Goal: Transaction & Acquisition: Purchase product/service

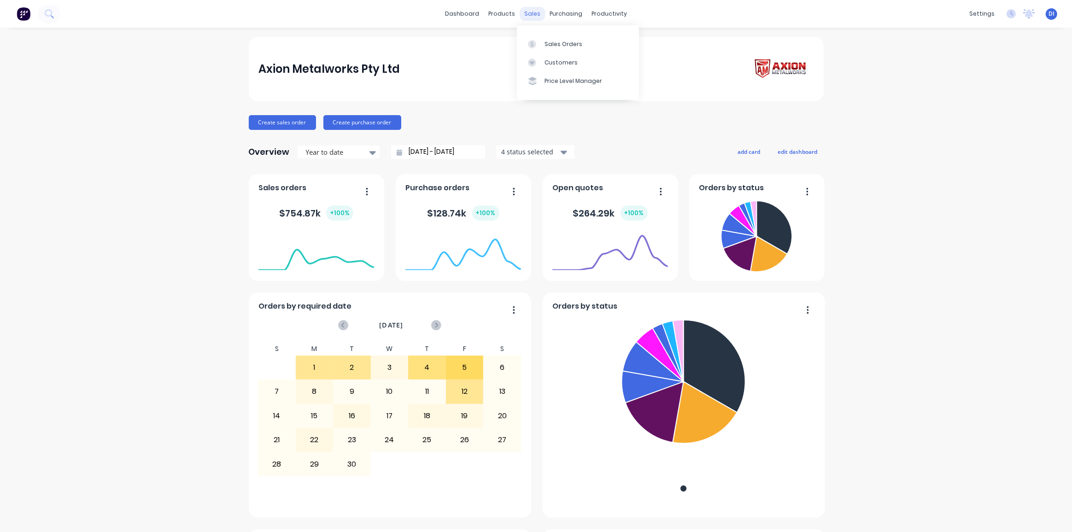
click at [524, 15] on div "sales" at bounding box center [532, 14] width 25 height 14
click at [547, 41] on div "Sales Orders" at bounding box center [563, 44] width 38 height 8
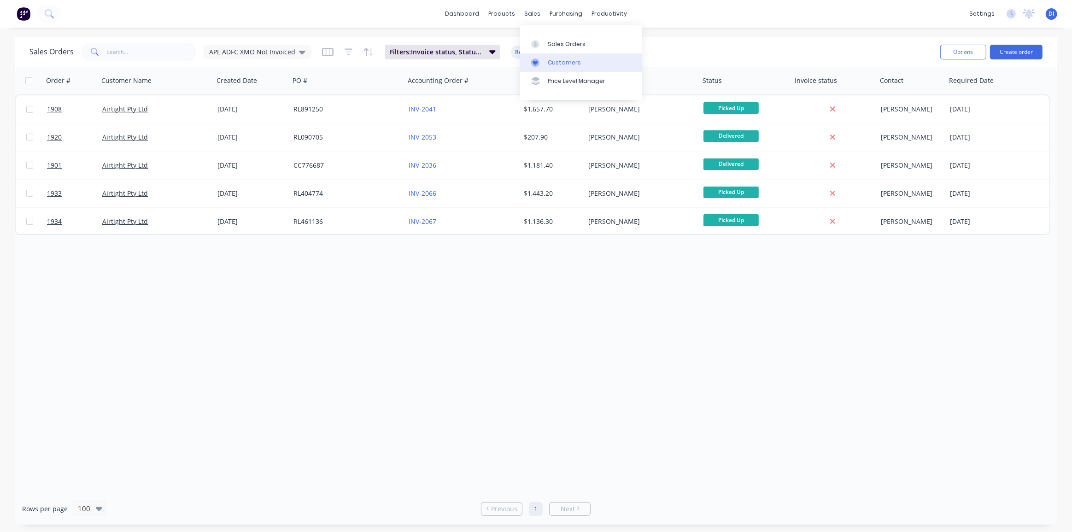
click at [552, 65] on div "Customers" at bounding box center [564, 62] width 33 height 8
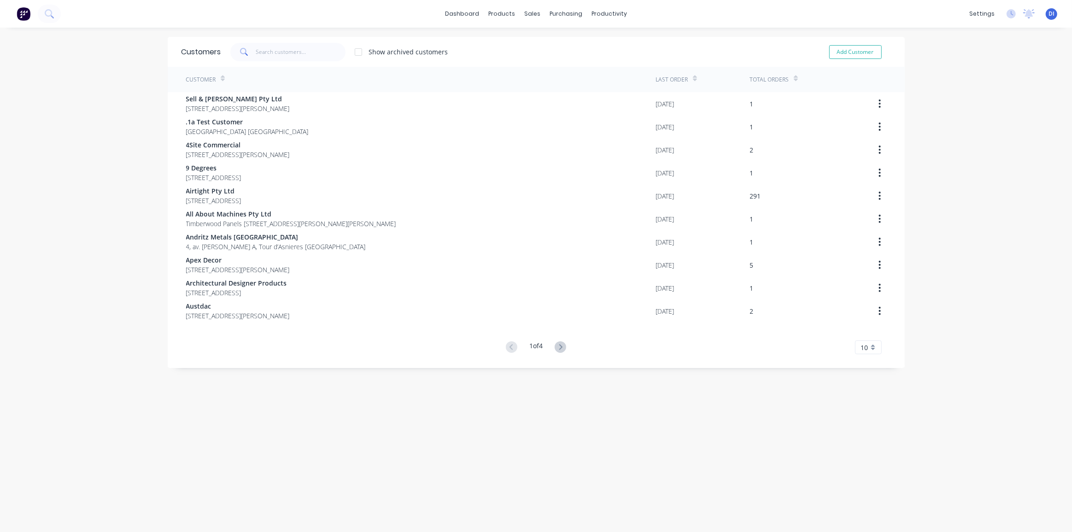
click at [861, 345] on span "10" at bounding box center [864, 348] width 7 height 10
click at [862, 456] on div "35" at bounding box center [868, 462] width 26 height 16
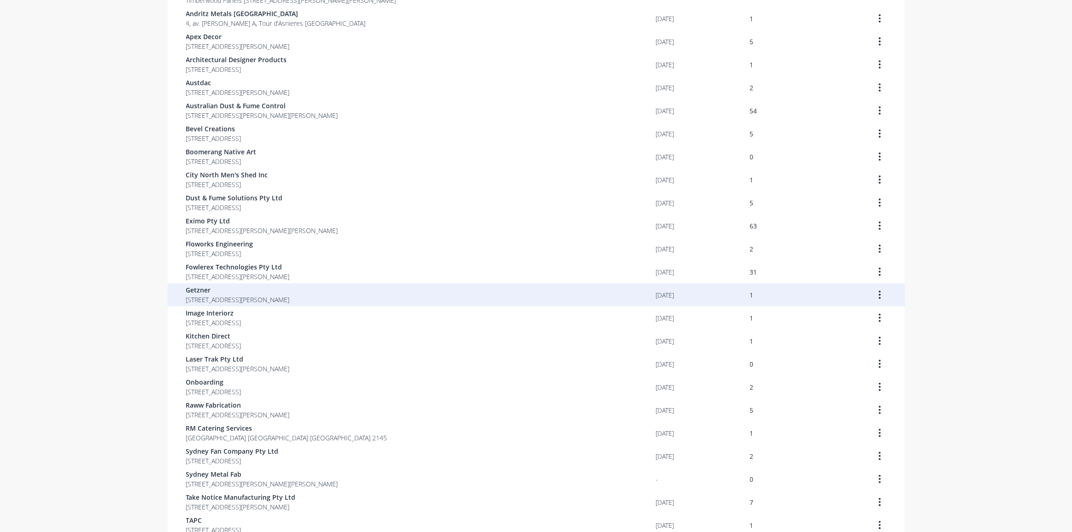
scroll to position [397, 0]
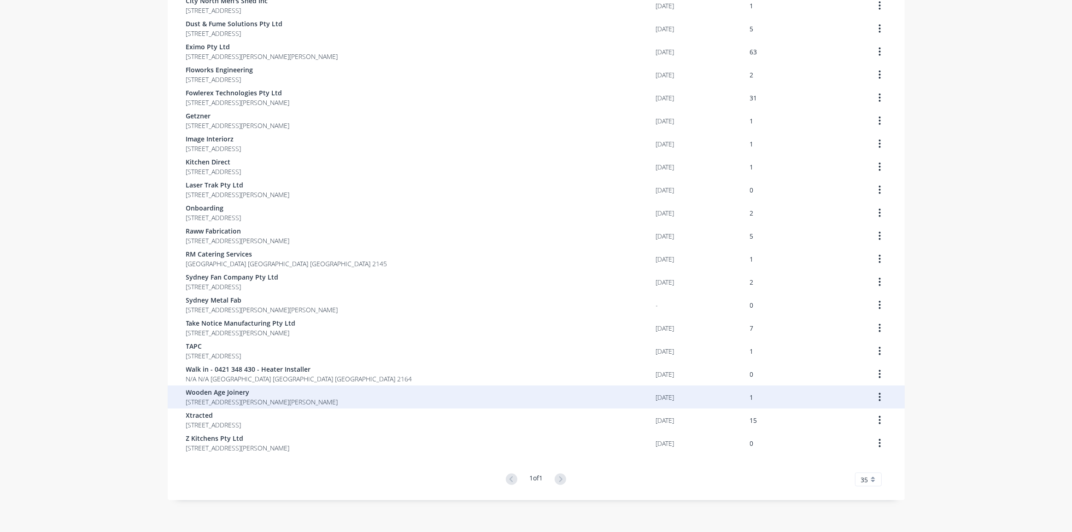
click at [512, 400] on div "Wooden Age Joinery [STREET_ADDRESS][PERSON_NAME][PERSON_NAME]" at bounding box center [421, 396] width 470 height 23
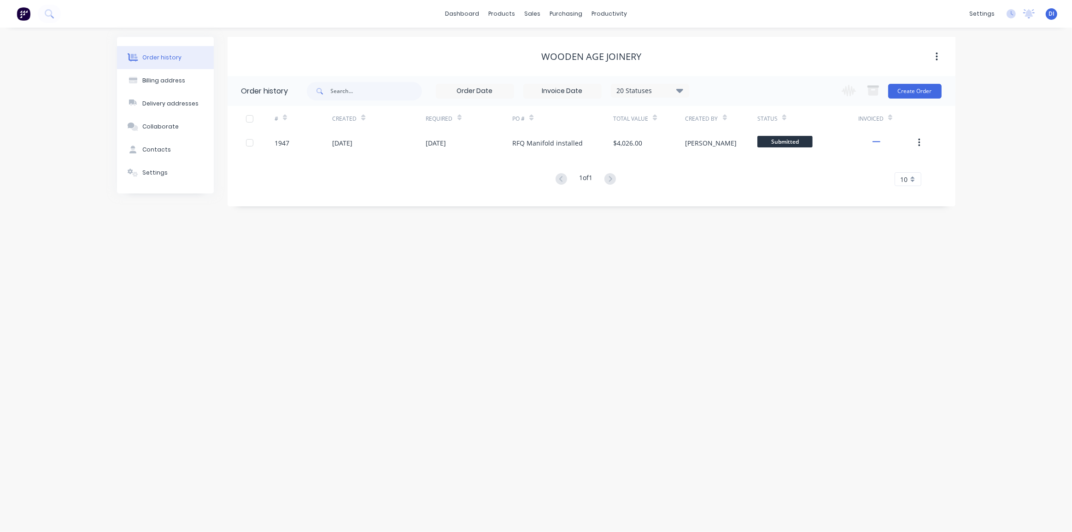
click at [613, 322] on div "Order history Billing address Delivery addresses Collaborate Contacts Settings …" at bounding box center [536, 280] width 1072 height 504
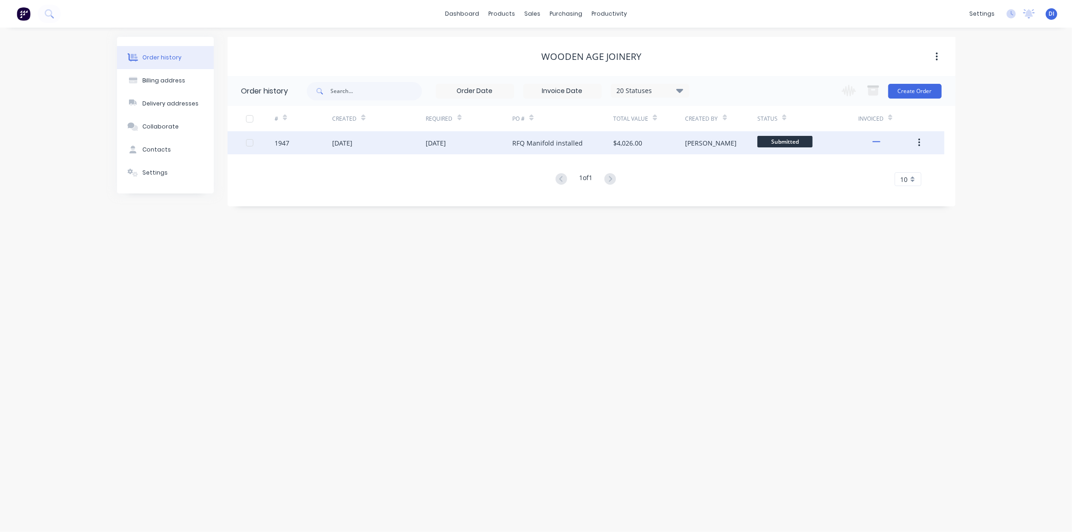
click at [576, 141] on div "RFQ Manifold installed" at bounding box center [547, 143] width 70 height 10
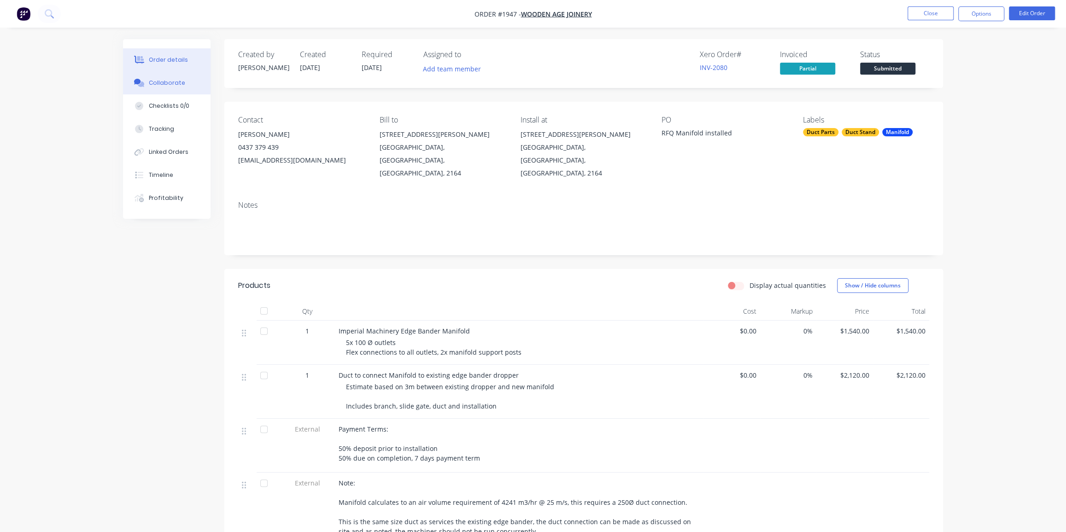
click at [175, 82] on div "Collaborate" at bounding box center [167, 83] width 36 height 8
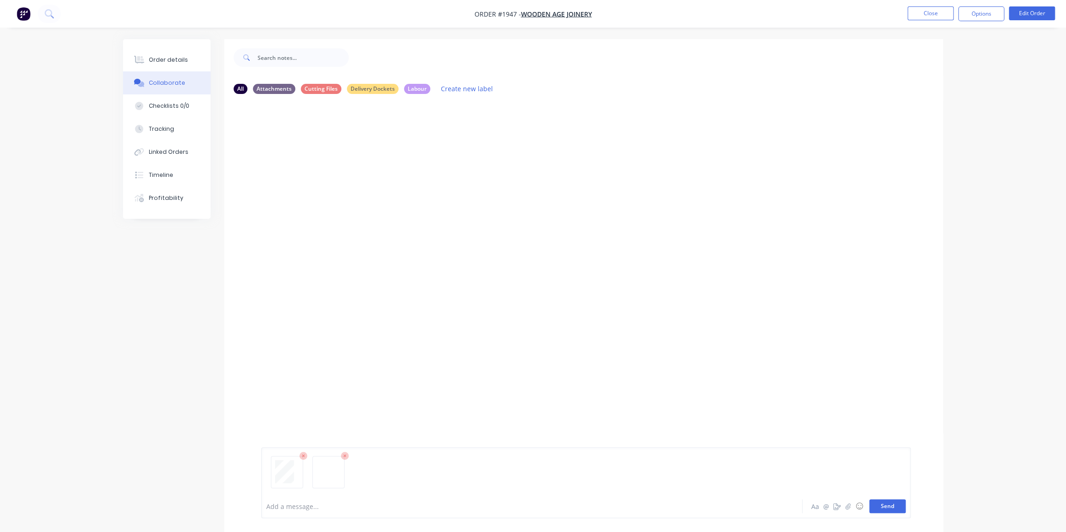
click at [892, 508] on button "Send" at bounding box center [887, 506] width 36 height 14
click at [155, 61] on div "Order details" at bounding box center [168, 60] width 39 height 8
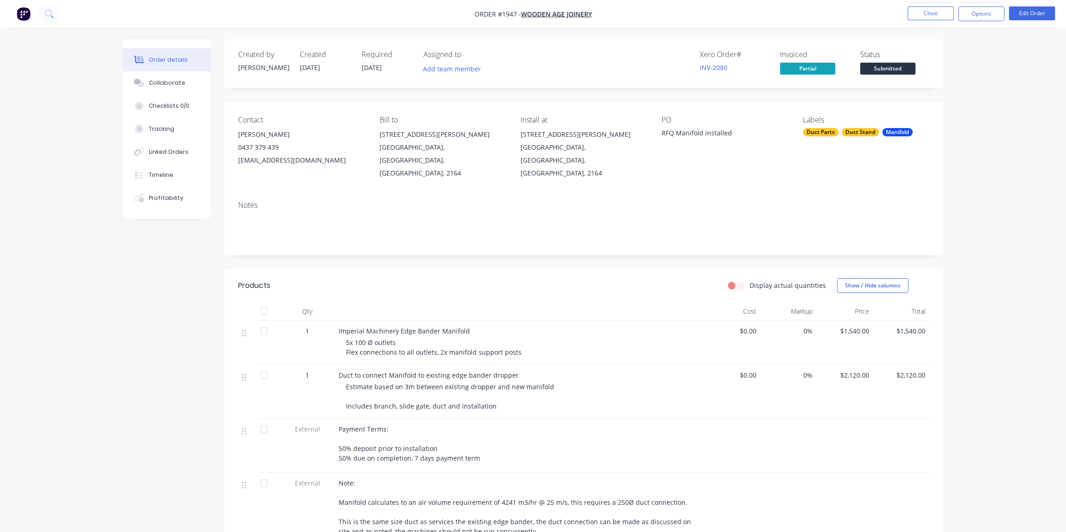
click at [951, 88] on div "Order details Collaborate Checklists 0/0 Tracking Linked Orders Timeline Profit…" at bounding box center [533, 374] width 838 height 671
click at [927, 12] on button "Close" at bounding box center [930, 13] width 46 height 14
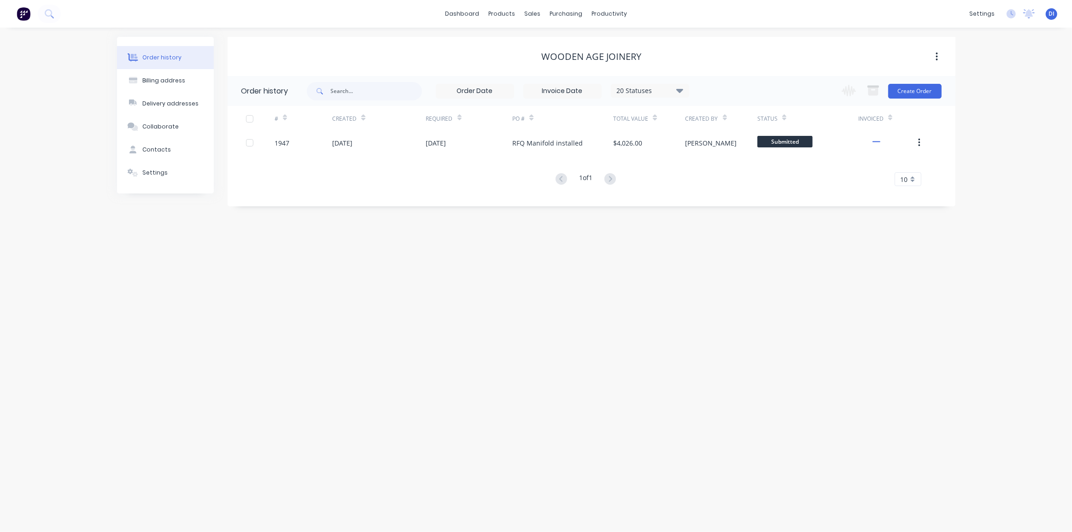
click at [949, 122] on div "Order history 20 Statuses Invoice Status Invoiced Not Invoiced Partial Order St…" at bounding box center [592, 136] width 728 height 121
click at [555, 61] on div "Customers" at bounding box center [564, 62] width 33 height 8
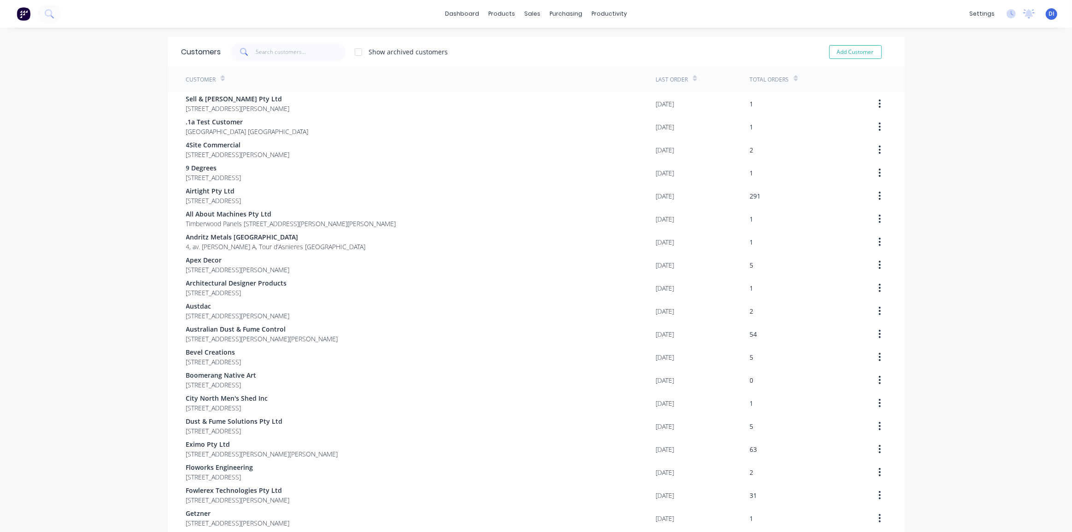
click at [210, 76] on div "Customer" at bounding box center [201, 80] width 30 height 8
click at [221, 78] on icon at bounding box center [223, 78] width 4 height 7
click at [213, 79] on div "Customer" at bounding box center [205, 79] width 39 height 16
click at [221, 76] on icon at bounding box center [223, 78] width 4 height 7
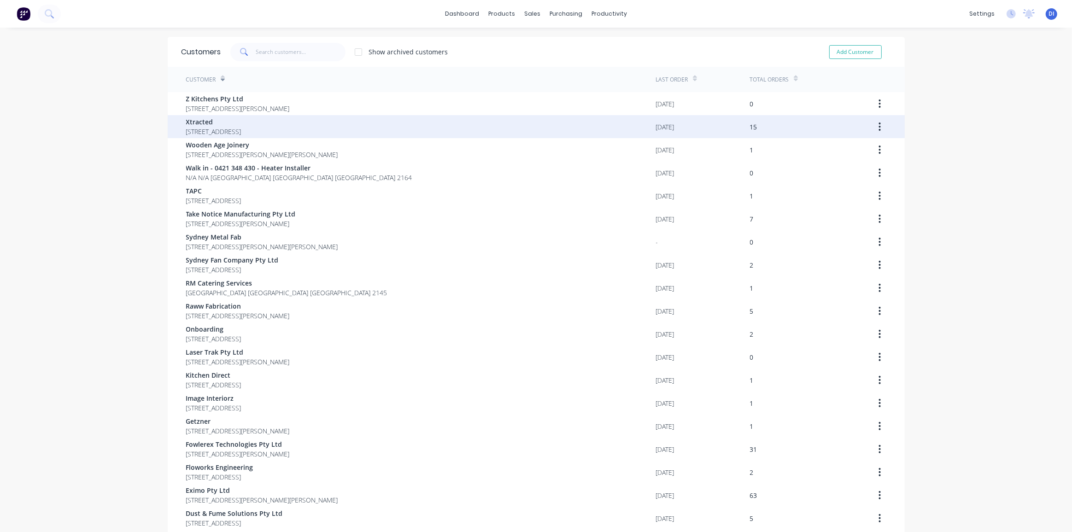
click at [240, 131] on span "[STREET_ADDRESS]" at bounding box center [213, 132] width 55 height 10
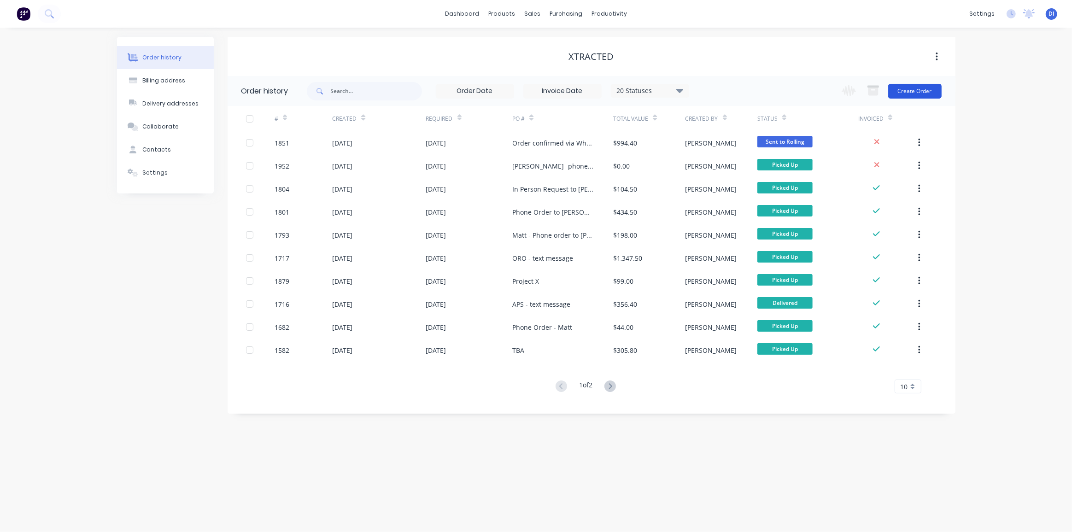
click at [926, 88] on button "Create Order" at bounding box center [914, 91] width 53 height 15
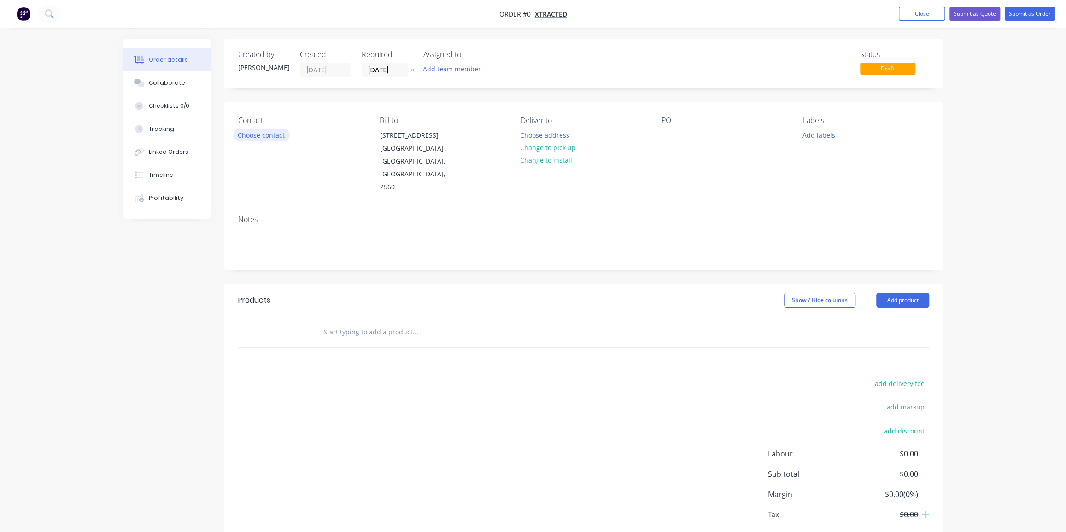
click at [252, 133] on button "Choose contact" at bounding box center [261, 134] width 57 height 12
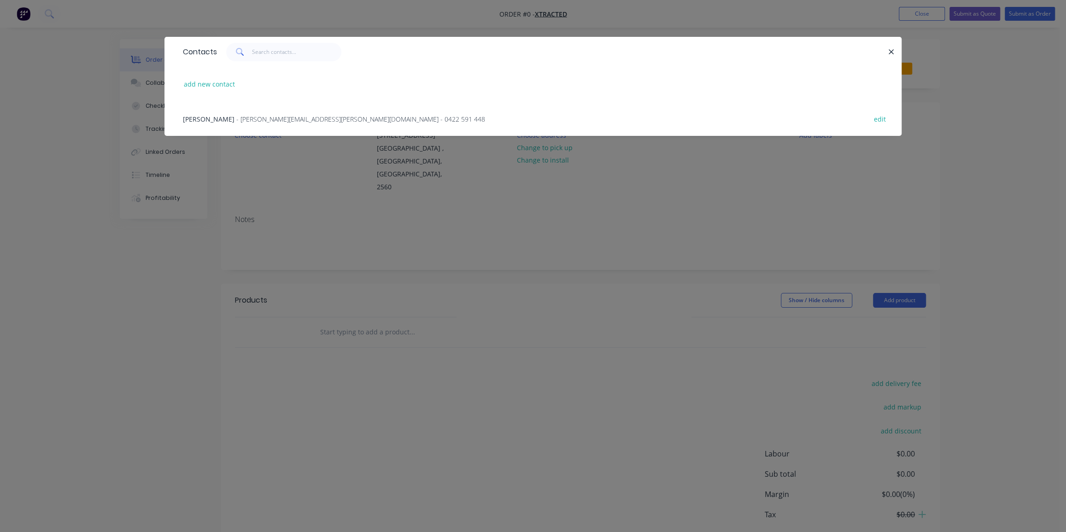
click at [250, 117] on span "- [PERSON_NAME][EMAIL_ADDRESS][PERSON_NAME][DOMAIN_NAME] - 0422 591 448" at bounding box center [360, 119] width 249 height 9
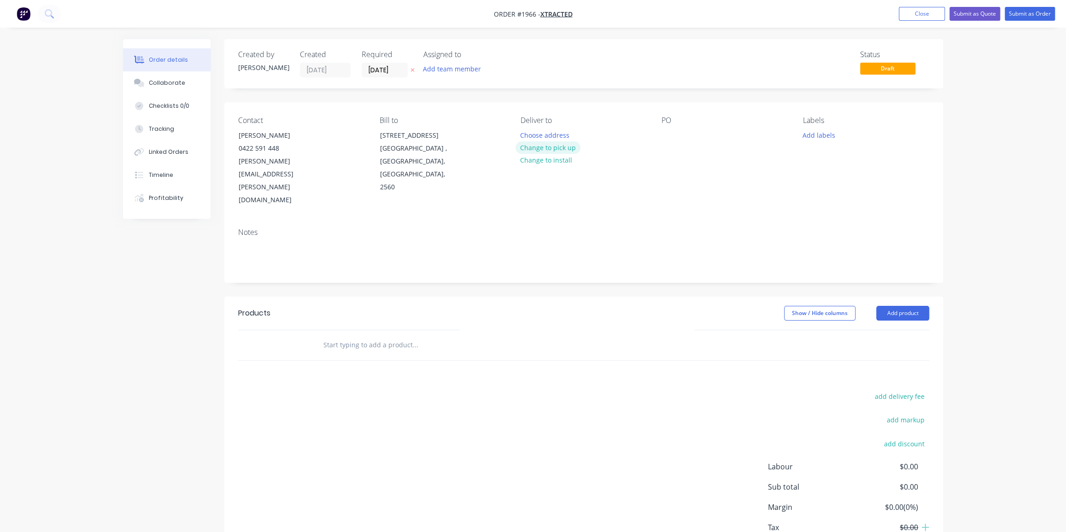
click at [551, 149] on button "Change to pick up" at bounding box center [547, 147] width 65 height 12
click at [681, 136] on div "PO" at bounding box center [724, 161] width 126 height 91
click at [672, 134] on div at bounding box center [668, 134] width 15 height 13
click at [817, 136] on button "Add labels" at bounding box center [818, 134] width 42 height 12
click at [835, 163] on input "text" at bounding box center [879, 162] width 96 height 18
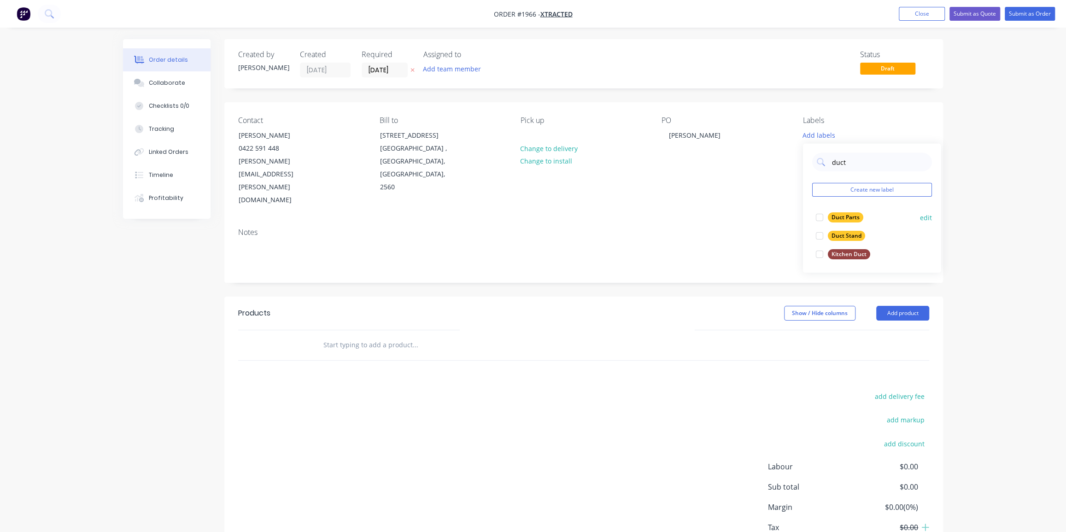
click at [846, 217] on div "Duct Parts" at bounding box center [845, 217] width 35 height 10
click at [841, 161] on input "duct" at bounding box center [879, 157] width 96 height 18
type input "man"
click at [847, 228] on div "Manifold" at bounding box center [843, 231] width 30 height 10
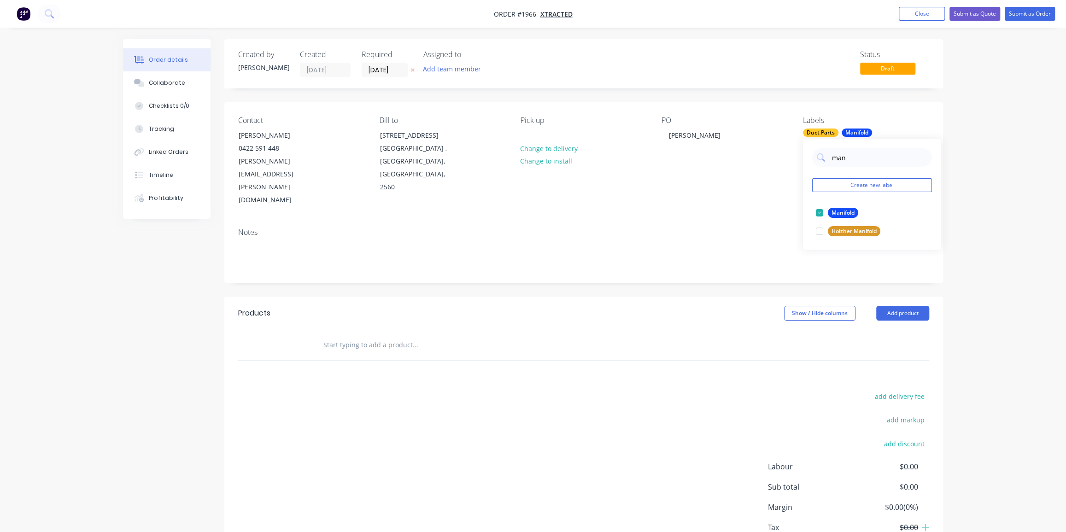
click at [680, 228] on div "Notes" at bounding box center [583, 232] width 691 height 9
click at [364, 336] on input "text" at bounding box center [415, 345] width 184 height 18
click at [365, 336] on input "text" at bounding box center [415, 345] width 184 height 18
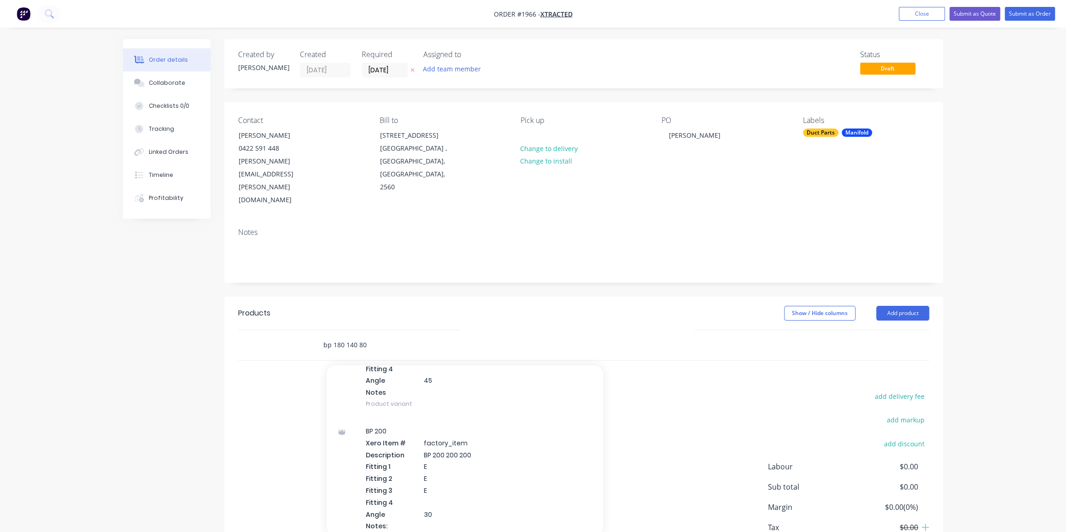
scroll to position [12278, 0]
type input "bp 180 140 80"
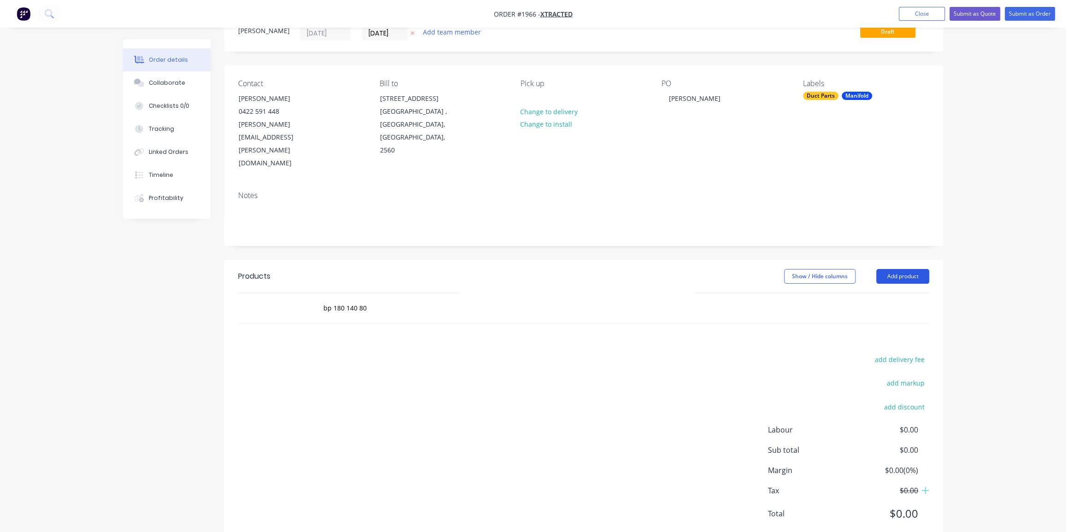
click at [902, 269] on button "Add product" at bounding box center [902, 276] width 53 height 15
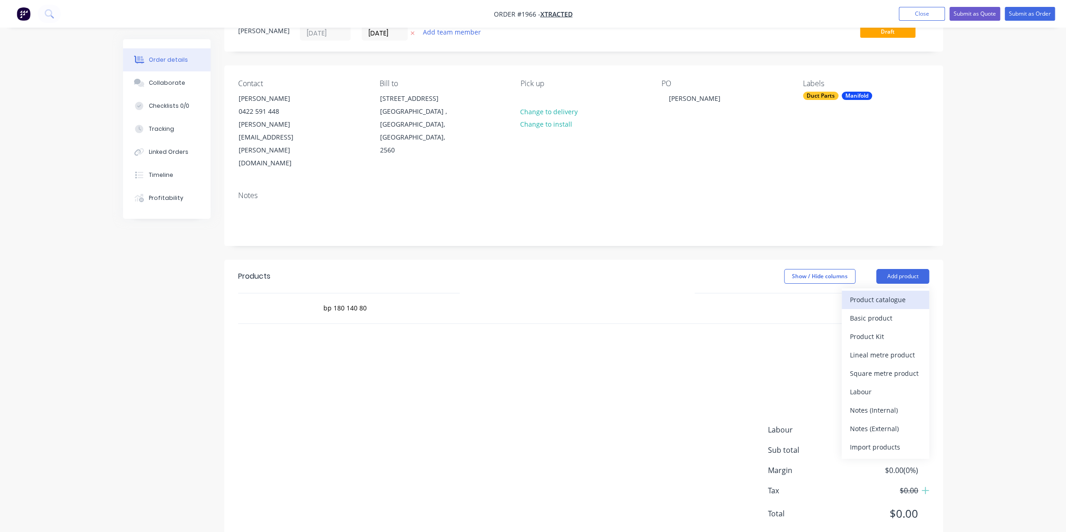
click at [881, 293] on div "Product catalogue" at bounding box center [885, 299] width 71 height 13
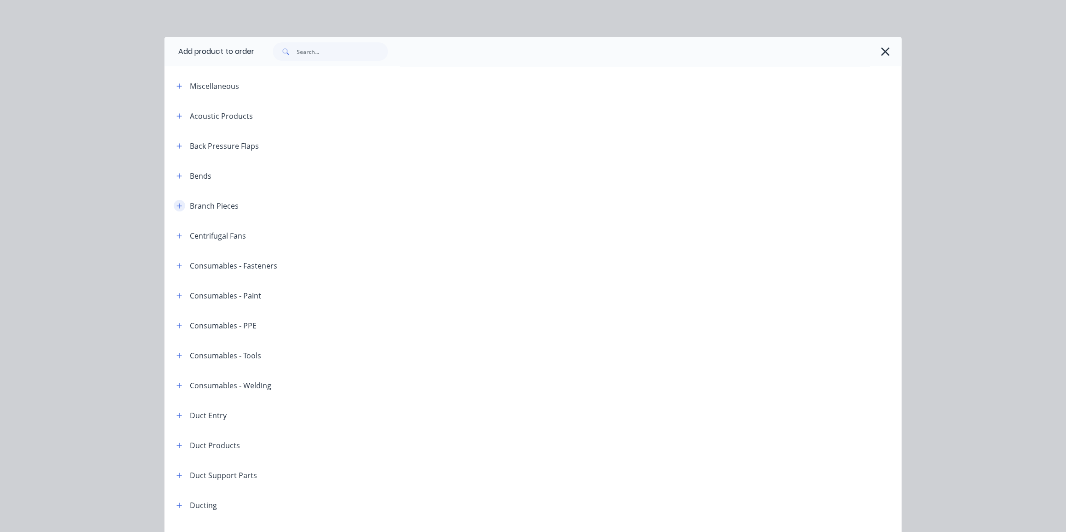
click at [177, 204] on icon "button" at bounding box center [179, 206] width 6 height 6
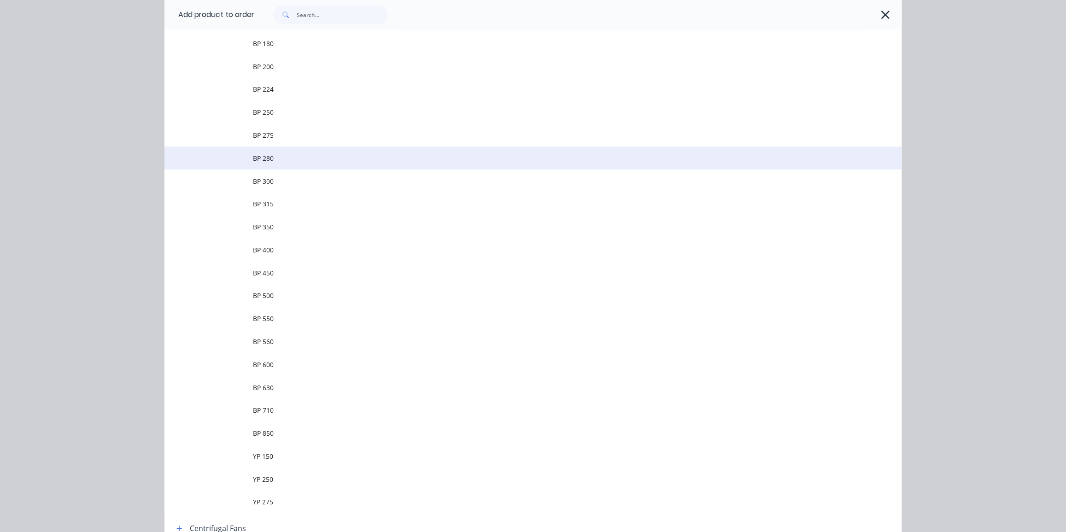
scroll to position [293, 0]
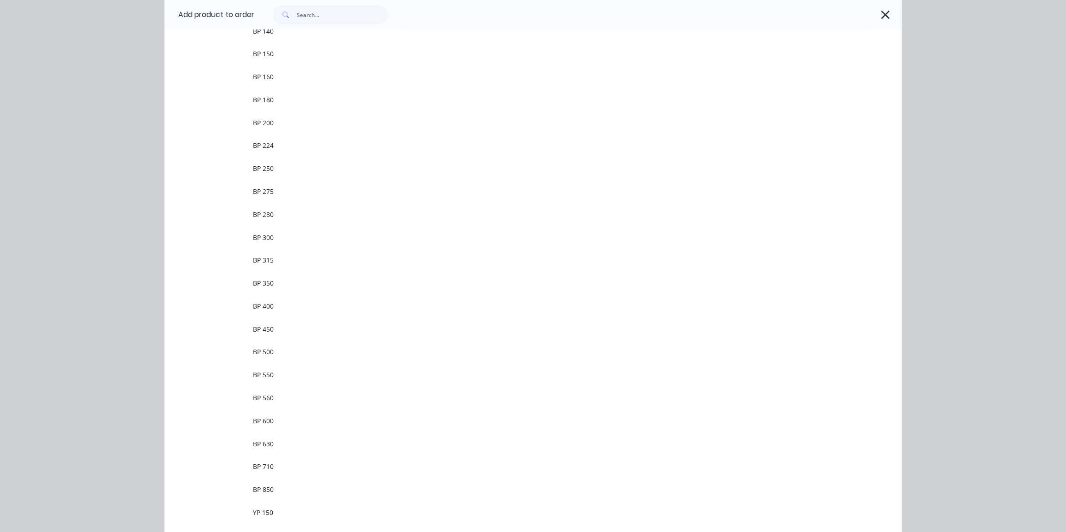
click at [338, 98] on span "BP 180" at bounding box center [512, 100] width 519 height 10
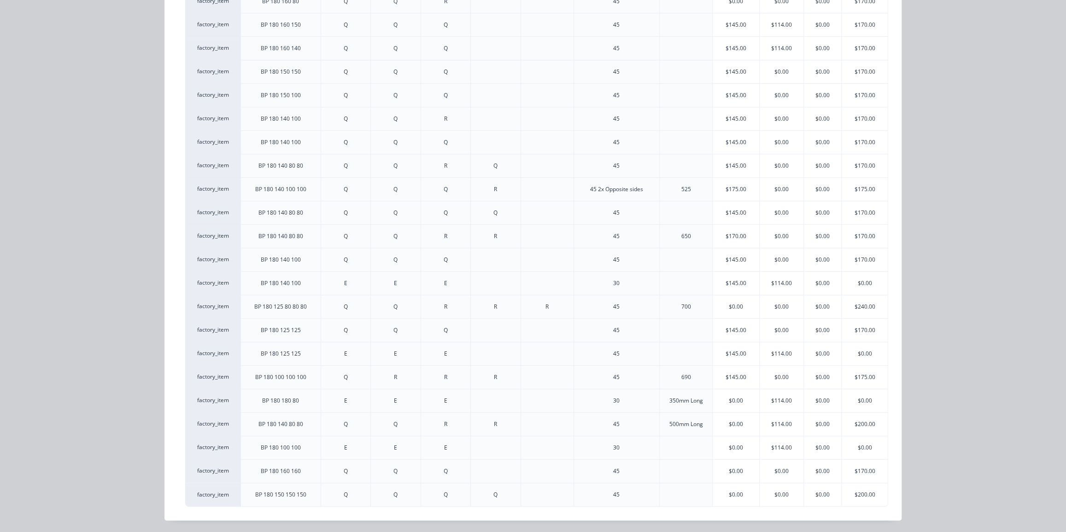
scroll to position [180, 0]
click at [849, 157] on div "$170.00" at bounding box center [864, 164] width 46 height 23
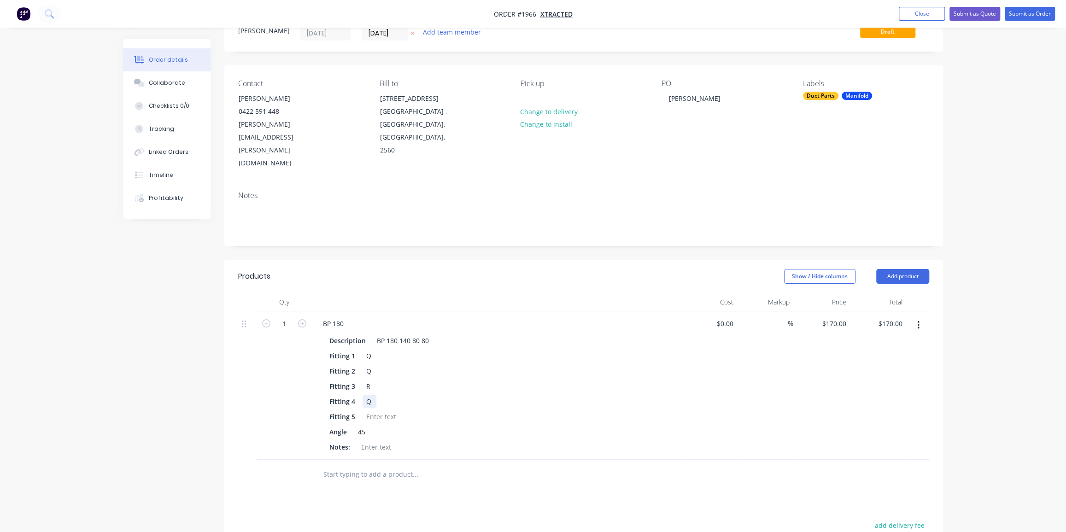
click at [368, 395] on div "Q" at bounding box center [369, 401] width 14 height 13
click at [563, 465] on div at bounding box center [453, 474] width 276 height 18
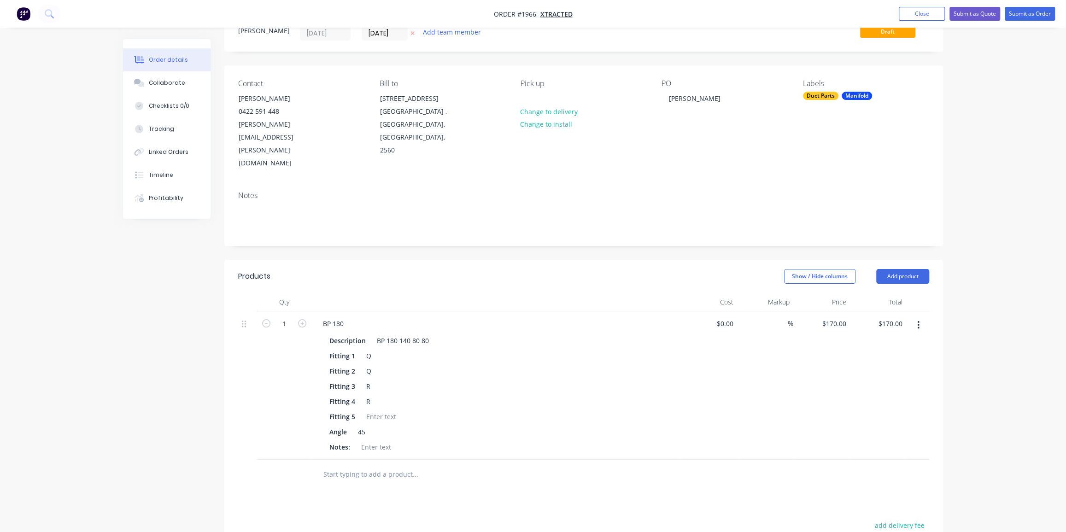
click at [438, 465] on input "text" at bounding box center [415, 474] width 184 height 18
click at [380, 440] on div at bounding box center [375, 446] width 37 height 13
click at [558, 465] on div at bounding box center [453, 474] width 276 height 18
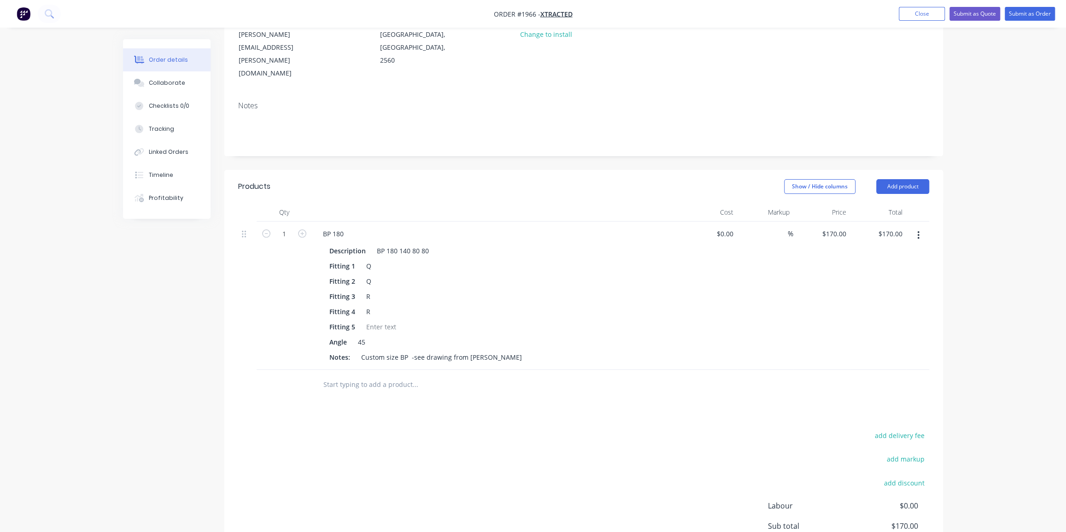
scroll to position [163, 0]
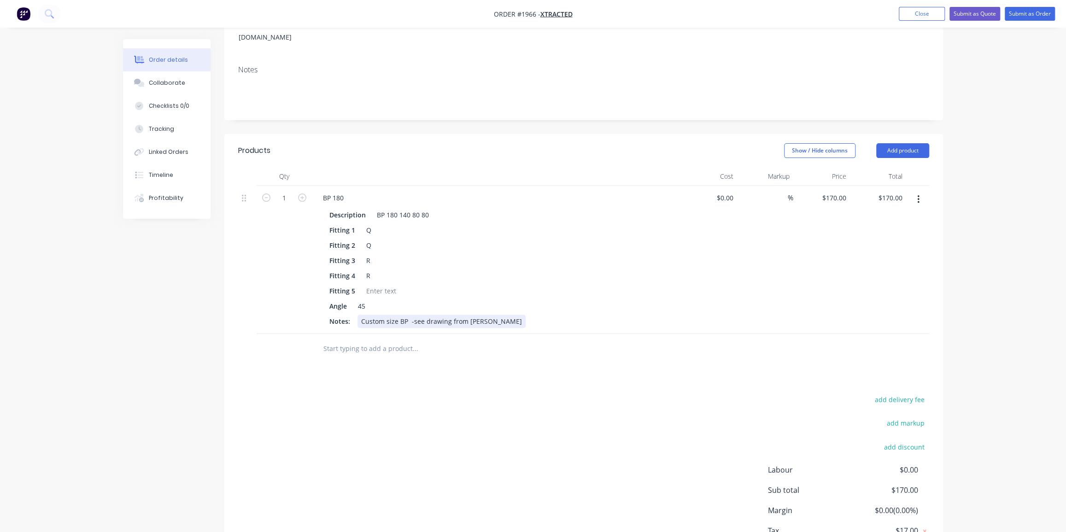
click at [409, 315] on div "Custom size BP -see drawing from [PERSON_NAME]" at bounding box center [441, 321] width 168 height 13
copy div "Custom size BP -see drawing from [PERSON_NAME]"
click at [907, 143] on button "Add product" at bounding box center [902, 150] width 53 height 15
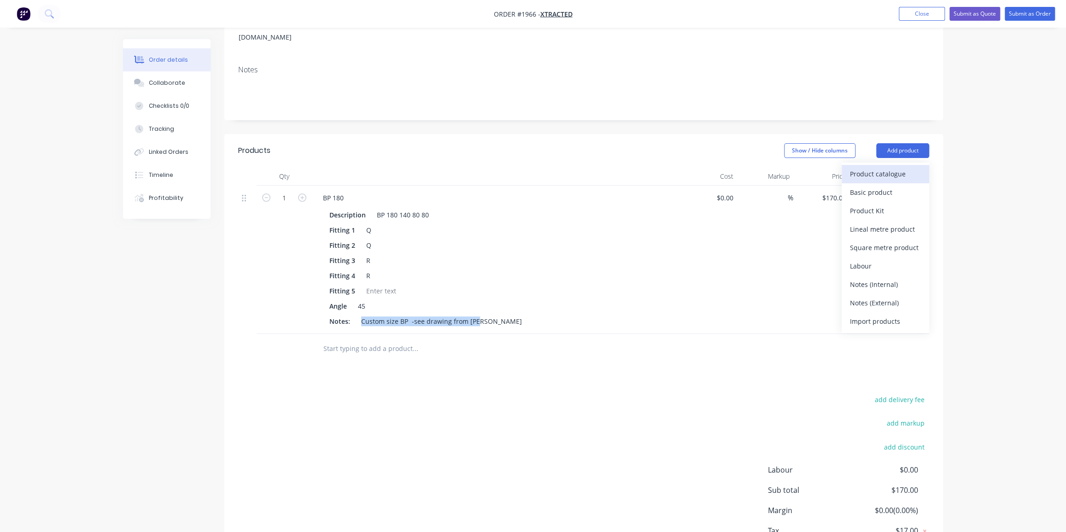
click at [869, 167] on div "Product catalogue" at bounding box center [885, 173] width 71 height 13
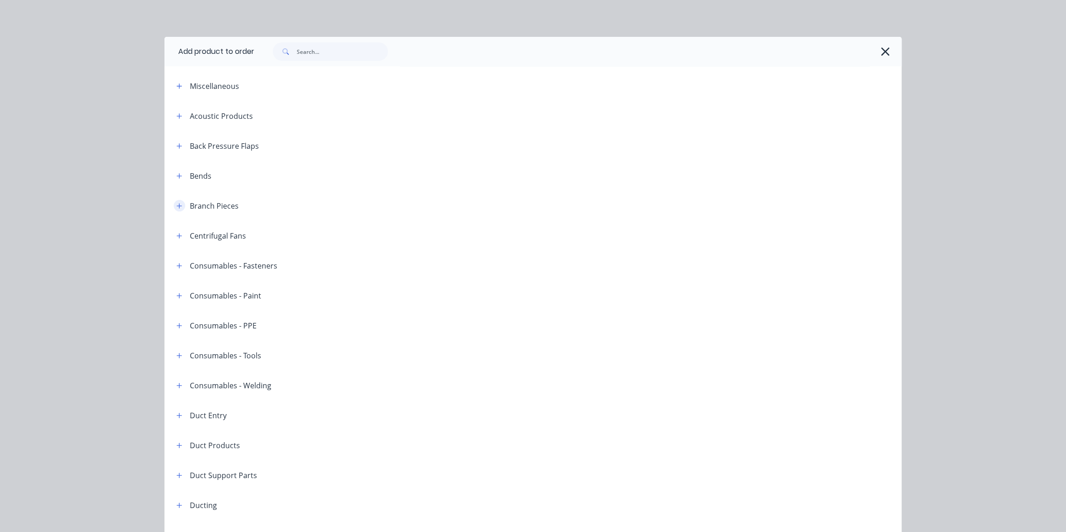
click at [177, 206] on icon "button" at bounding box center [179, 206] width 6 height 6
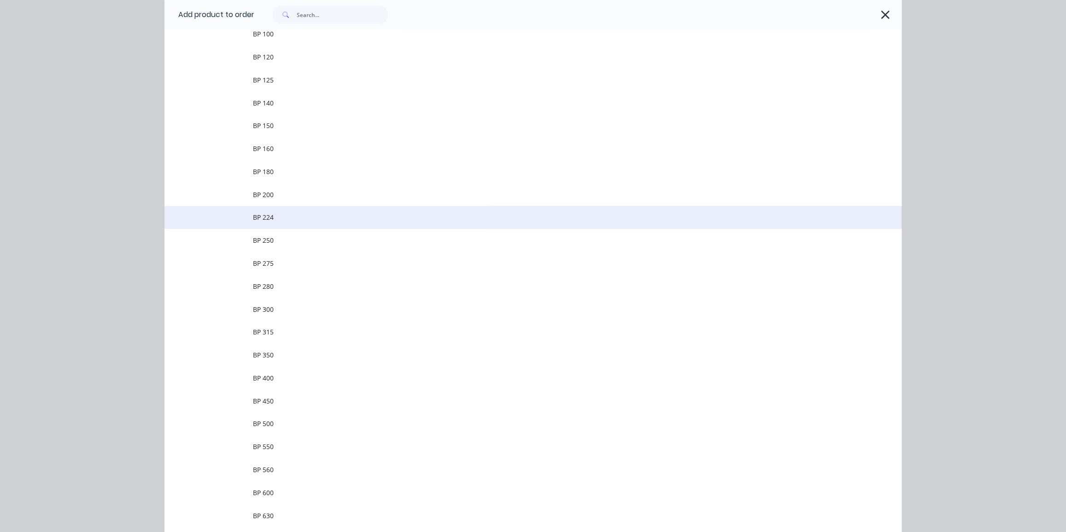
scroll to position [251, 0]
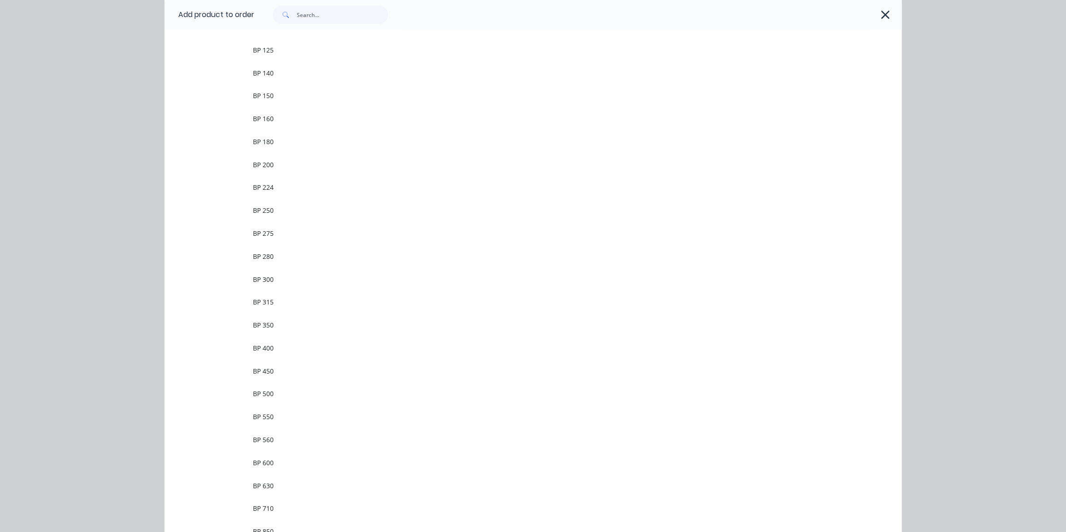
click at [353, 206] on span "BP 250" at bounding box center [512, 210] width 519 height 10
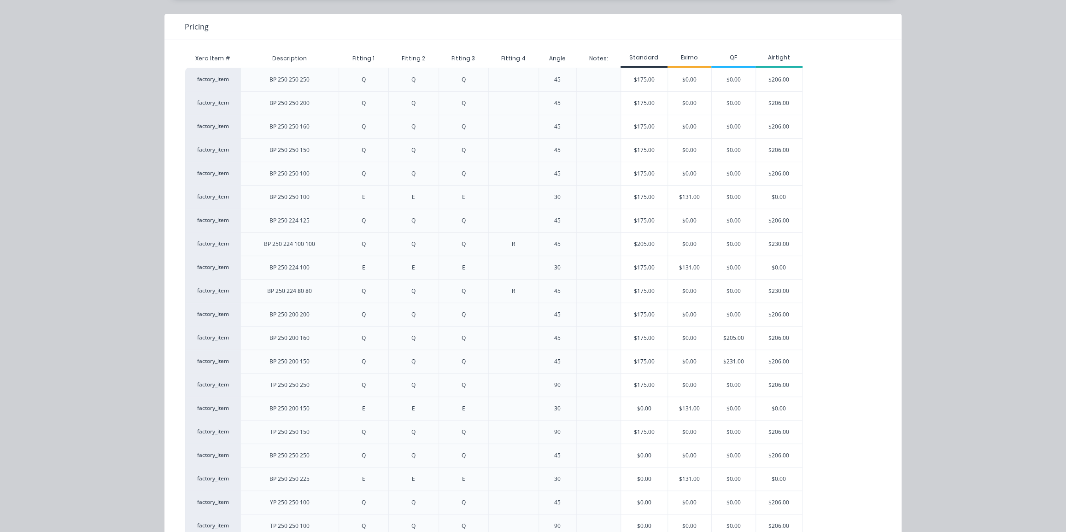
scroll to position [83, 0]
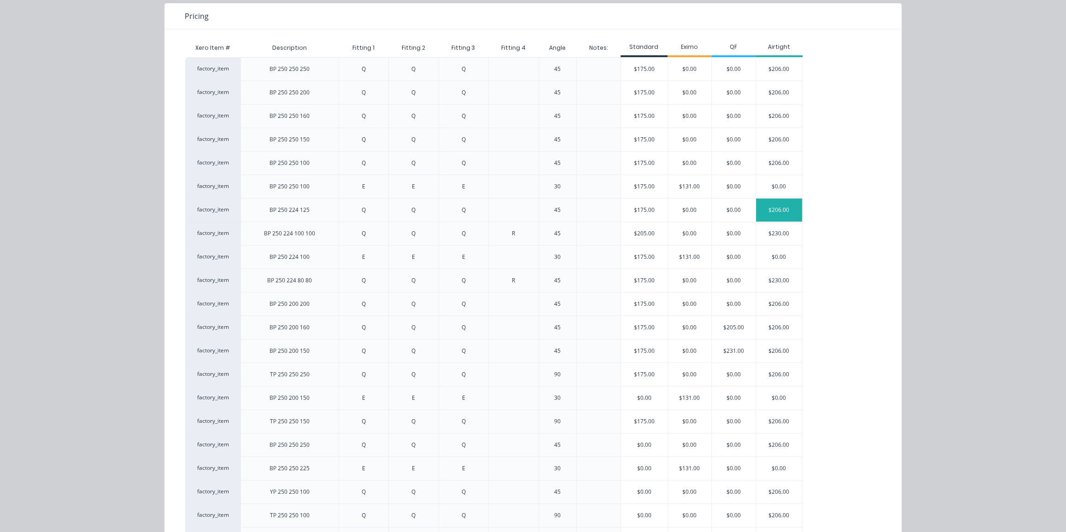
click at [771, 206] on div "$206.00" at bounding box center [779, 209] width 46 height 23
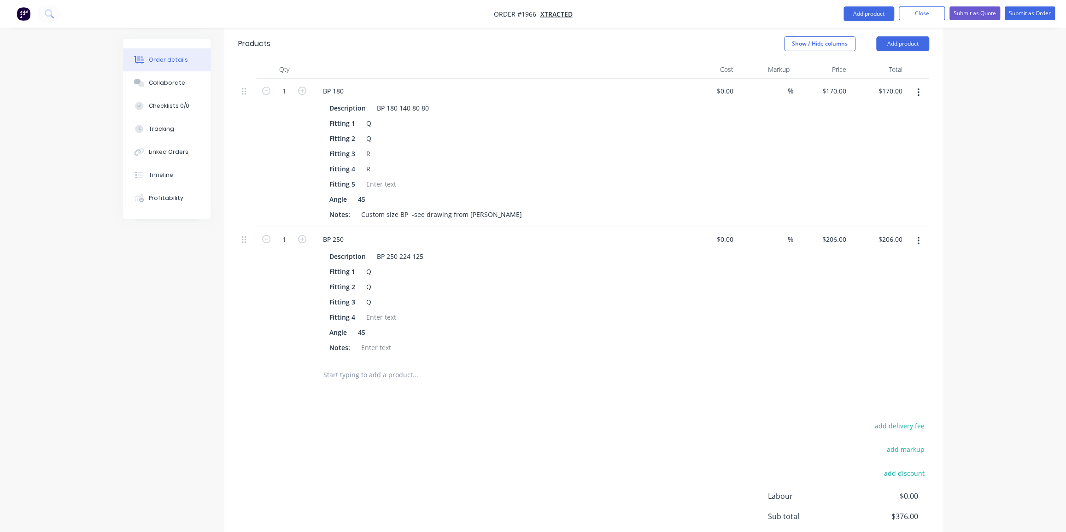
scroll to position [288, 0]
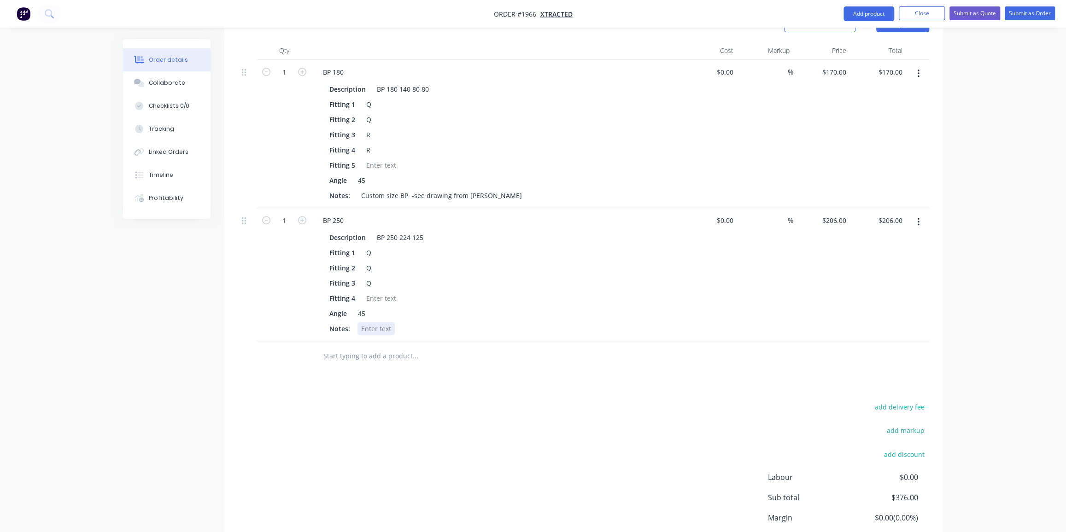
click at [376, 322] on div at bounding box center [375, 328] width 37 height 13
paste div
click at [457, 401] on div "add delivery fee add markup add discount Labour $0.00 Sub total $376.00 Margin …" at bounding box center [583, 490] width 691 height 178
click at [463, 369] on div "Products Show / Hide columns Add product Qty Cost Markup Price Total 1 BP 180 D…" at bounding box center [583, 300] width 718 height 584
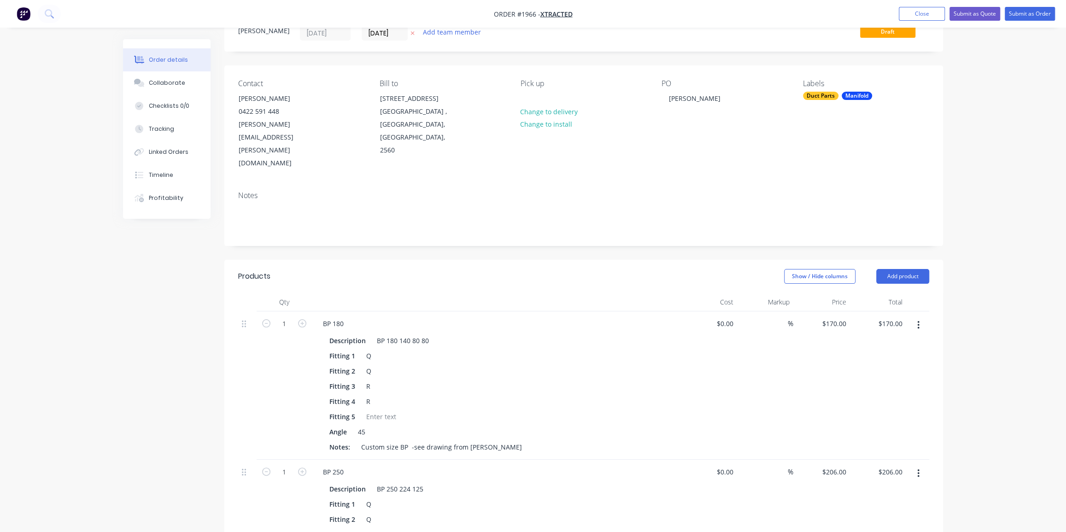
scroll to position [0, 0]
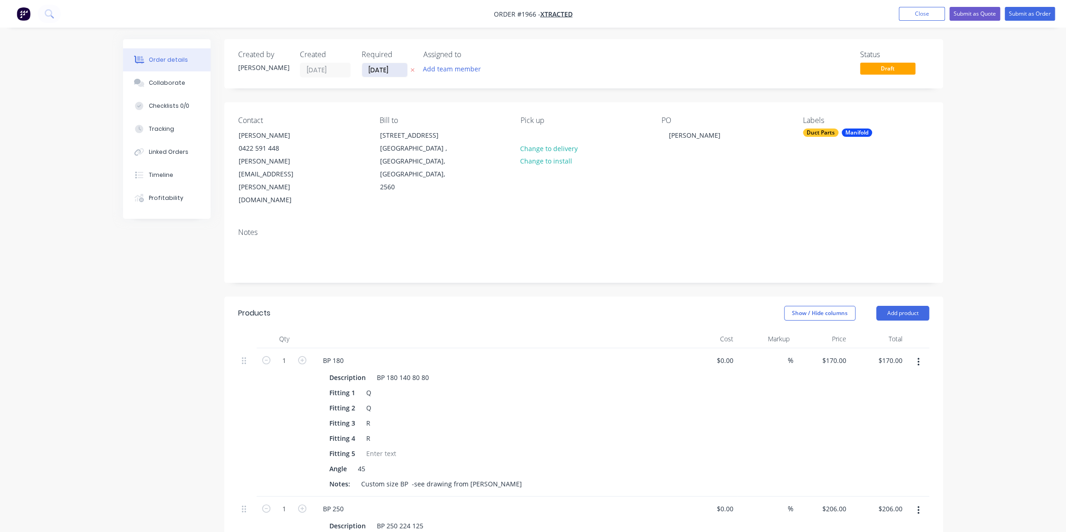
click at [384, 69] on input "[DATE]" at bounding box center [384, 70] width 45 height 14
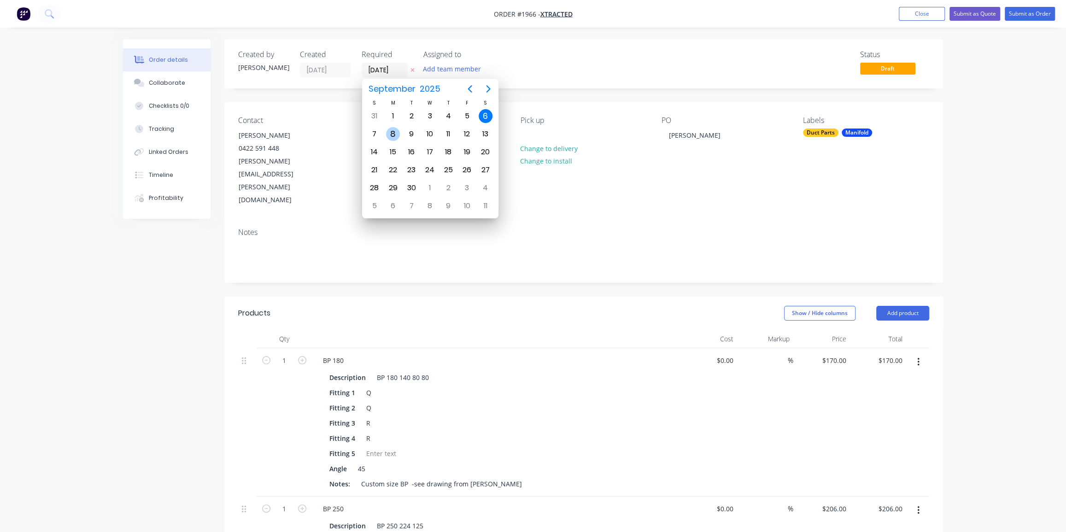
click at [395, 131] on div "8" at bounding box center [393, 134] width 14 height 14
type input "[DATE]"
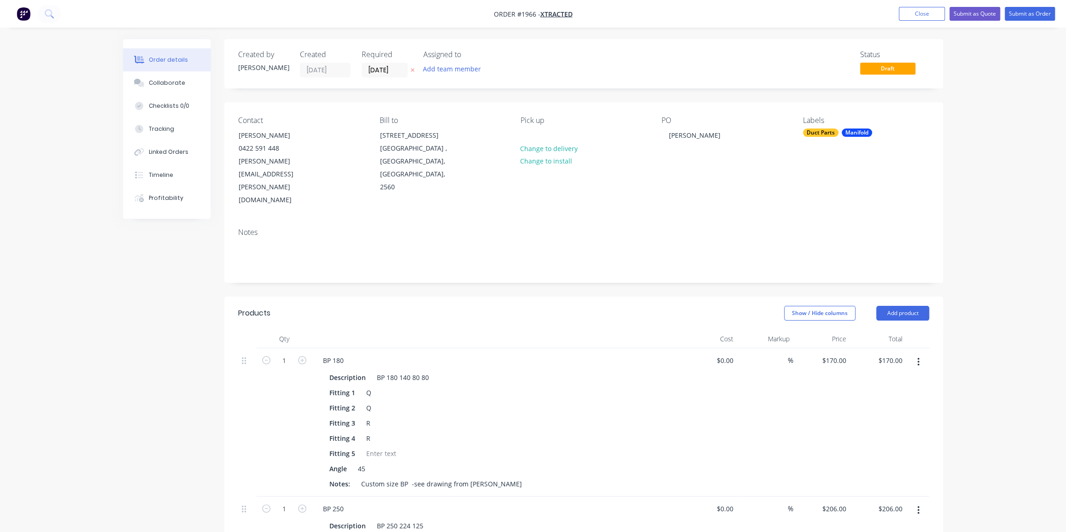
click at [970, 188] on div "Order details Collaborate Checklists 0/0 Tracking Linked Orders Timeline Profit…" at bounding box center [533, 447] width 1066 height 894
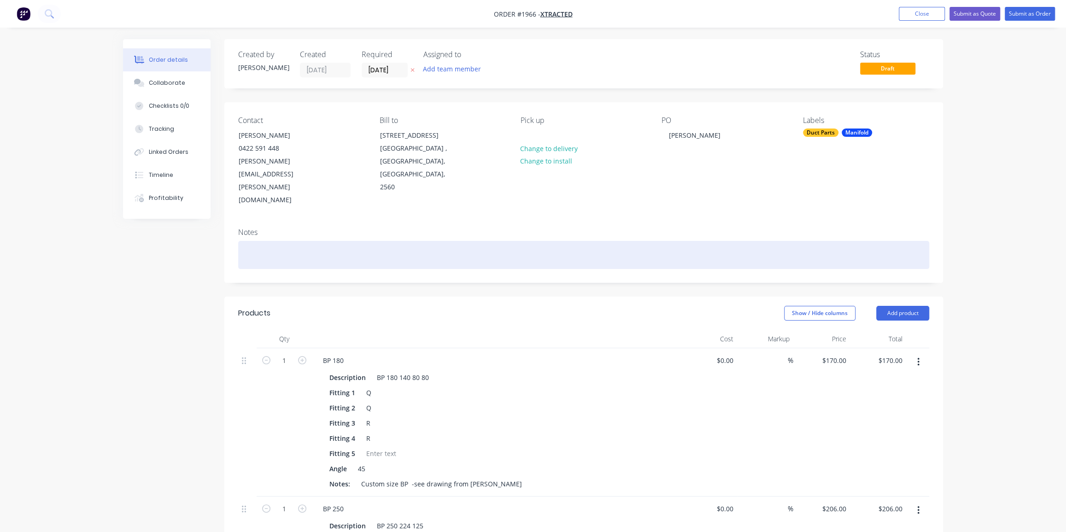
click at [405, 241] on div at bounding box center [583, 255] width 691 height 28
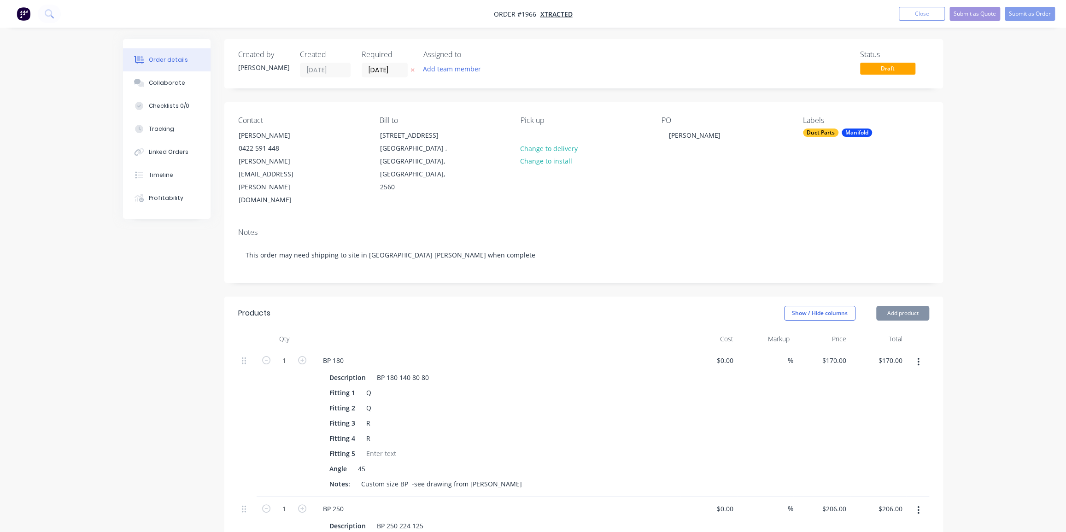
click at [941, 105] on div "Contact [PERSON_NAME] 0422 591 448 [PERSON_NAME][EMAIL_ADDRESS][PERSON_NAME][DO…" at bounding box center [583, 161] width 718 height 118
click at [1030, 14] on button "Submit as Order" at bounding box center [1029, 14] width 50 height 14
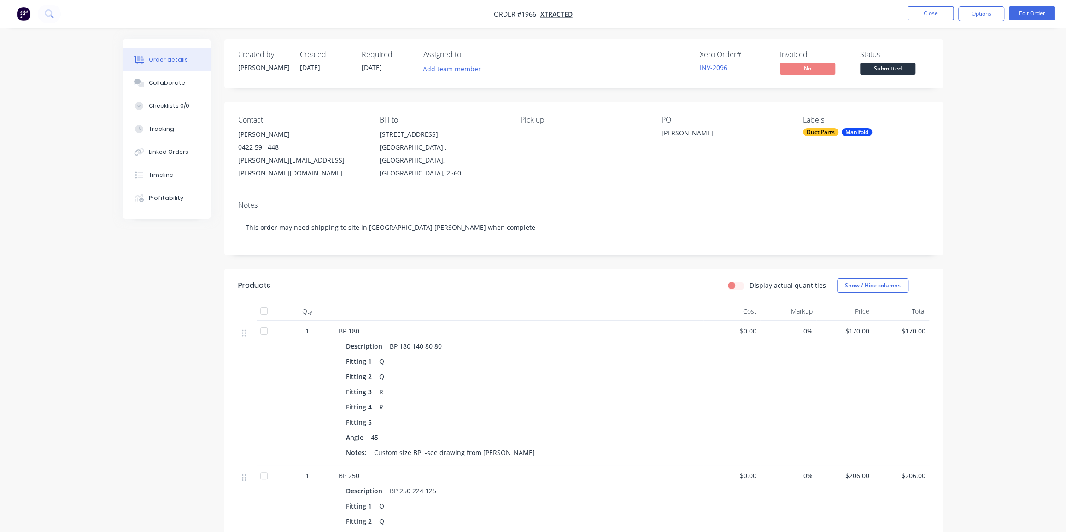
click at [122, 28] on div "Order details Collaborate Checklists 0/0 Tracking Linked Orders Timeline Profit…" at bounding box center [533, 379] width 1066 height 759
click at [955, 144] on div "Order details Collaborate Checklists 0/0 Tracking Linked Orders Timeline Profit…" at bounding box center [533, 379] width 1066 height 759
click at [161, 84] on div "Collaborate" at bounding box center [167, 83] width 36 height 8
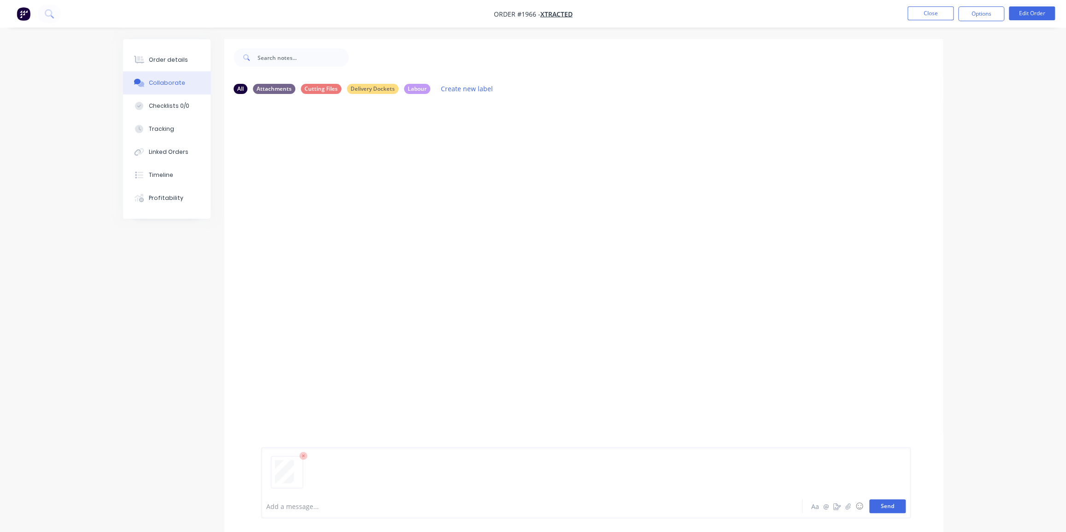
click at [894, 504] on button "Send" at bounding box center [887, 506] width 36 height 14
click at [160, 51] on button "Order details" at bounding box center [167, 59] width 88 height 23
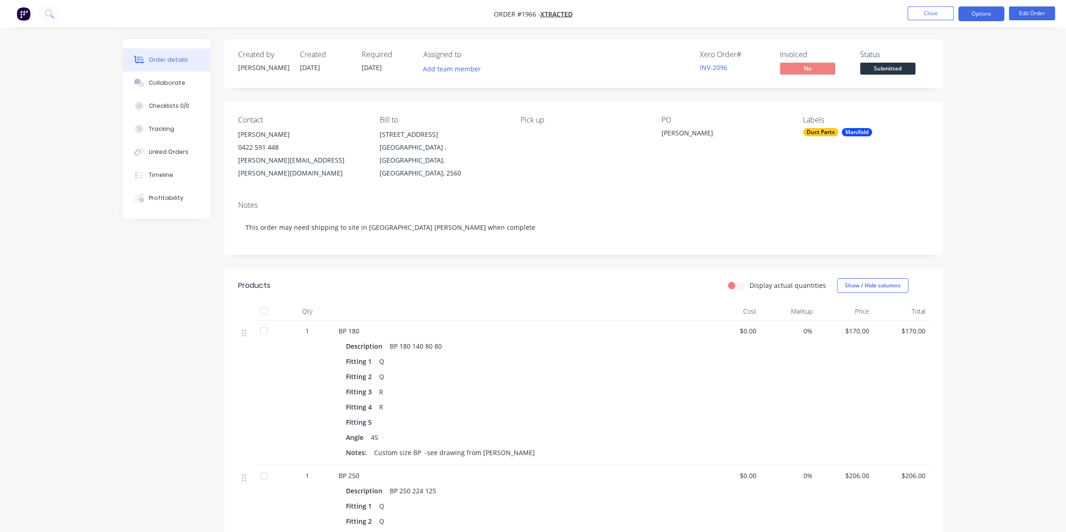
click at [981, 9] on button "Options" at bounding box center [981, 13] width 46 height 15
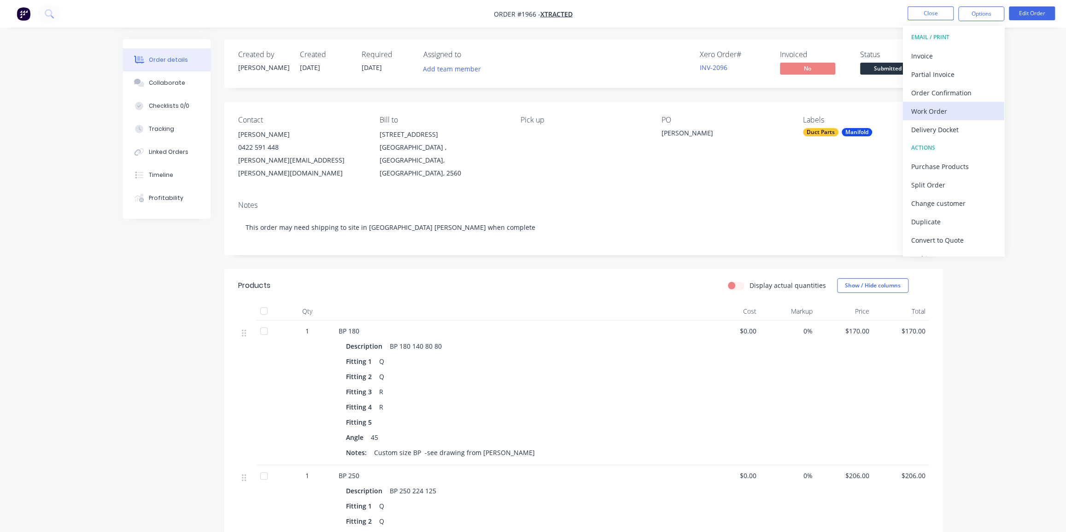
click at [934, 106] on div "Work Order" at bounding box center [953, 111] width 85 height 13
click at [925, 90] on div "Without pricing" at bounding box center [953, 92] width 85 height 13
